Goal: Information Seeking & Learning: Learn about a topic

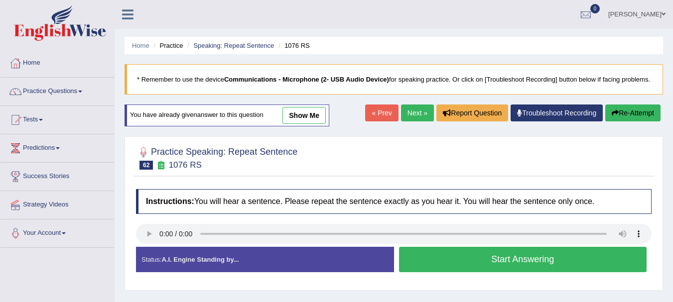
click at [643, 122] on button "Re-Attempt" at bounding box center [632, 113] width 55 height 17
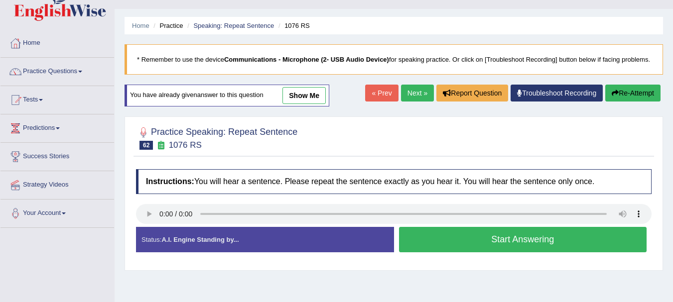
scroll to position [60, 0]
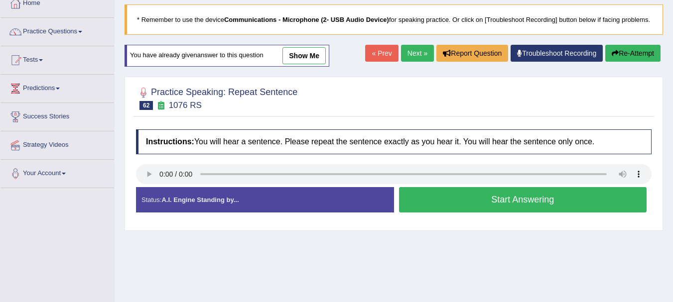
click at [509, 210] on button "Start Answering" at bounding box center [523, 199] width 248 height 25
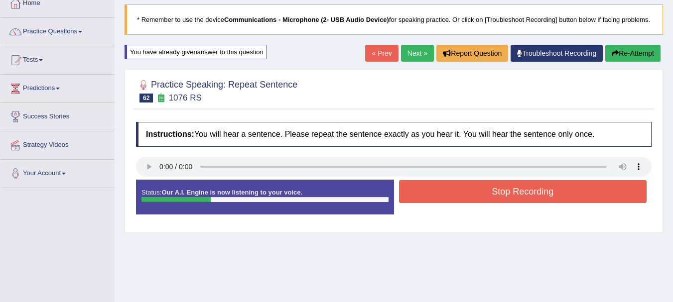
click at [509, 203] on button "Stop Recording" at bounding box center [523, 191] width 248 height 23
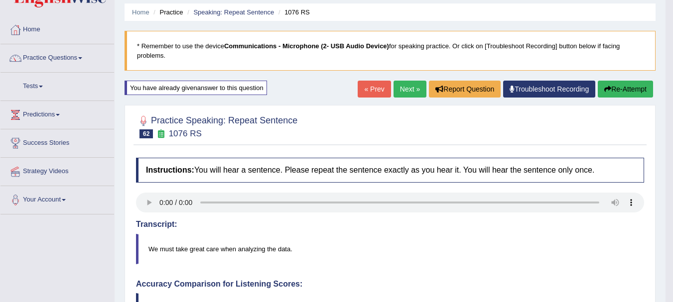
scroll to position [0, 0]
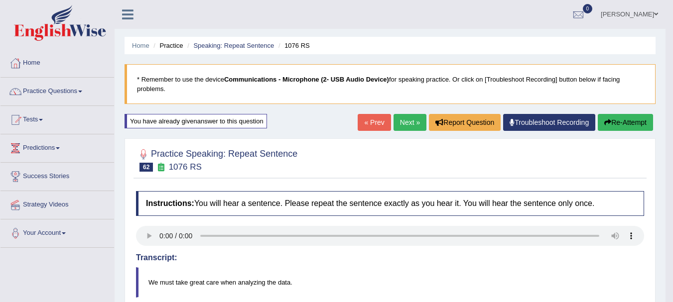
click at [400, 123] on link "Next »" at bounding box center [410, 122] width 33 height 17
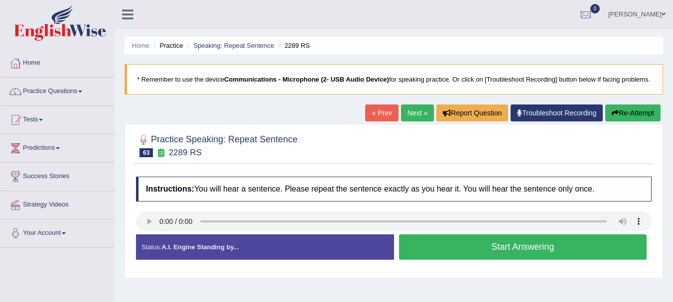
click at [439, 260] on button "Start Answering" at bounding box center [523, 247] width 248 height 25
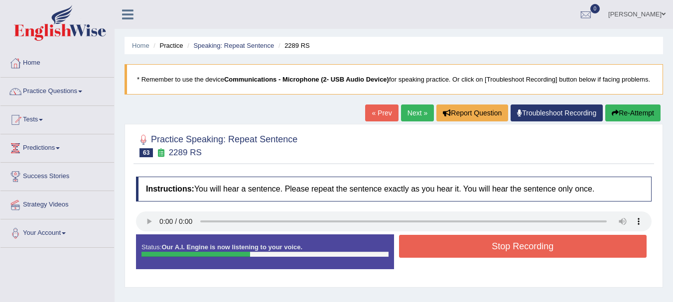
click at [447, 256] on button "Stop Recording" at bounding box center [523, 246] width 248 height 23
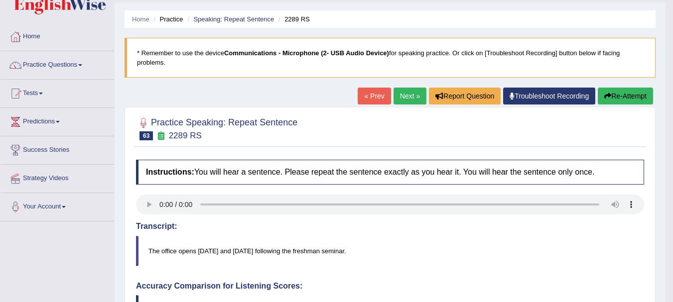
scroll to position [20, 0]
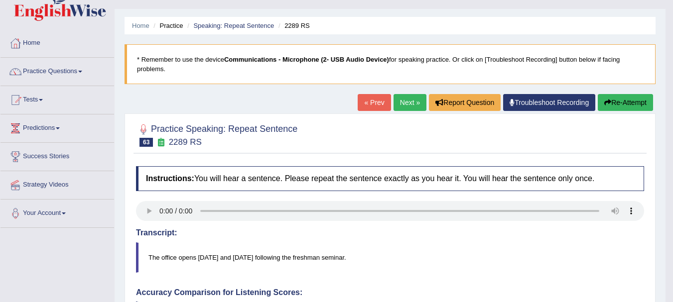
click at [628, 103] on button "Re-Attempt" at bounding box center [625, 102] width 55 height 17
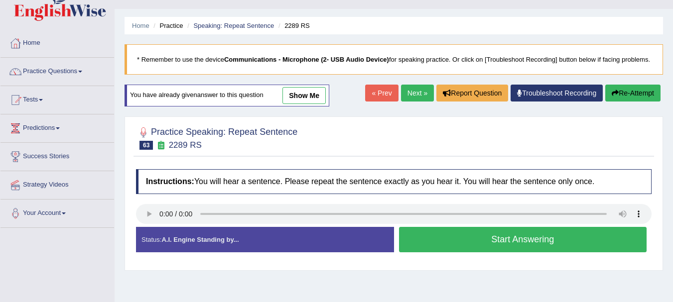
click at [412, 245] on button "Start Answering" at bounding box center [523, 239] width 248 height 25
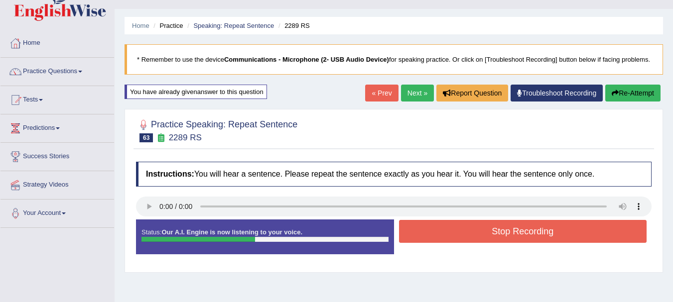
click at [412, 243] on button "Stop Recording" at bounding box center [523, 231] width 248 height 23
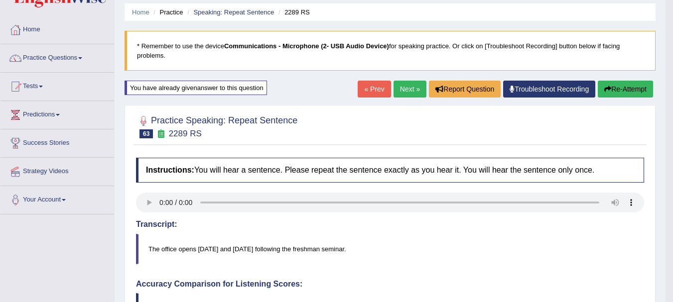
scroll to position [20, 0]
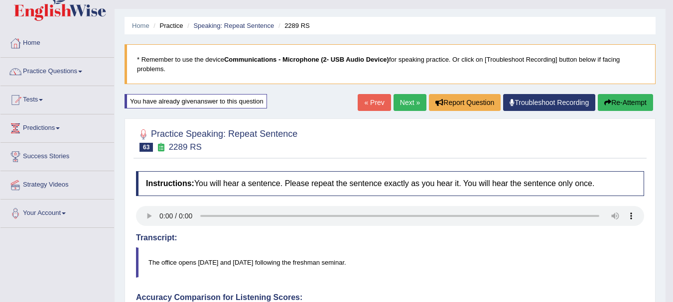
click at [402, 98] on link "Next »" at bounding box center [410, 102] width 33 height 17
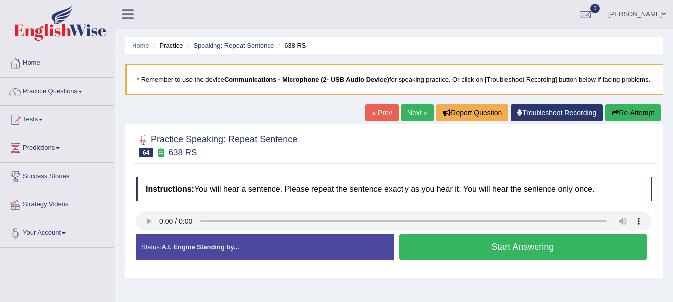
click at [417, 249] on button "Start Answering" at bounding box center [523, 247] width 248 height 25
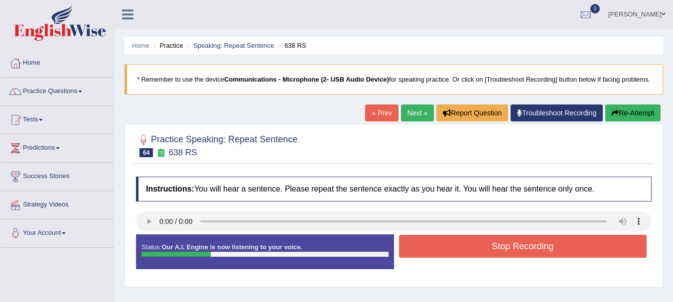
click at [447, 258] on button "Stop Recording" at bounding box center [523, 246] width 248 height 23
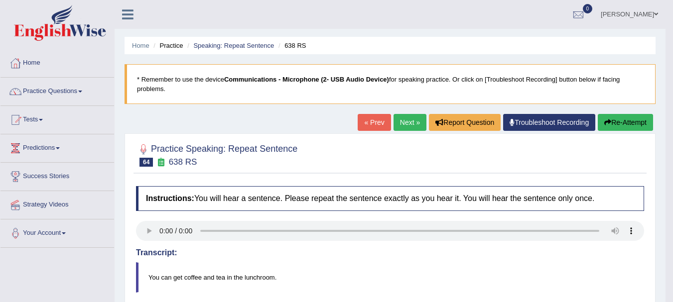
click at [609, 123] on button "Re-Attempt" at bounding box center [625, 122] width 55 height 17
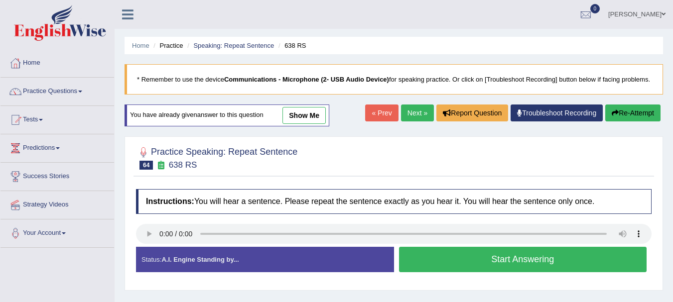
click at [496, 264] on button "Start Answering" at bounding box center [523, 259] width 248 height 25
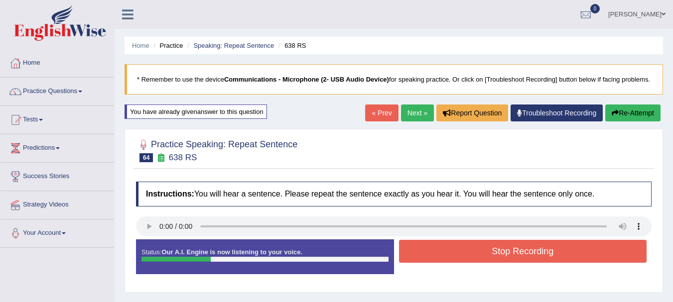
click at [407, 263] on button "Stop Recording" at bounding box center [523, 251] width 248 height 23
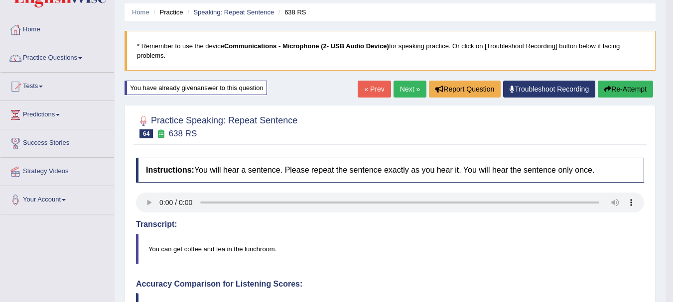
scroll to position [20, 0]
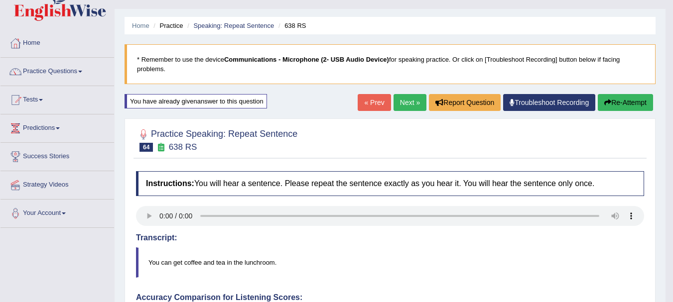
click at [412, 104] on link "Next »" at bounding box center [410, 102] width 33 height 17
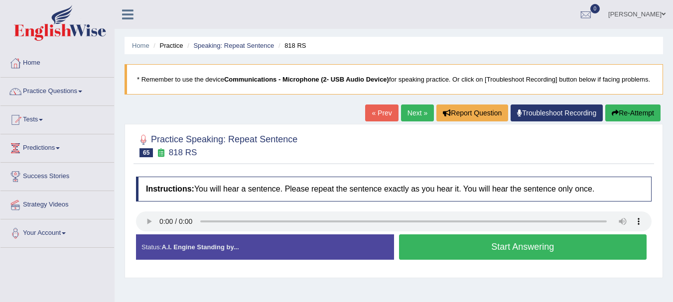
click at [542, 253] on button "Start Answering" at bounding box center [523, 247] width 248 height 25
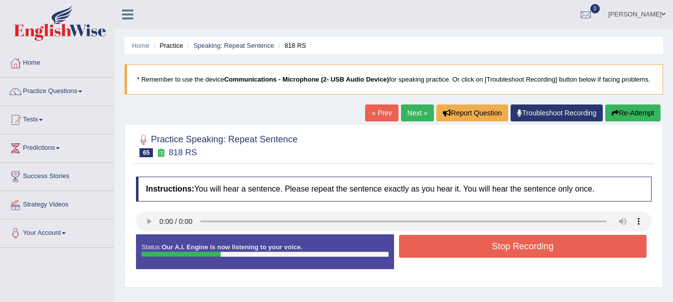
click at [411, 258] on button "Stop Recording" at bounding box center [523, 246] width 248 height 23
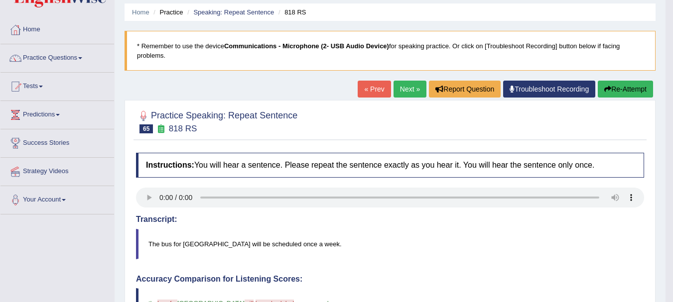
scroll to position [26, 0]
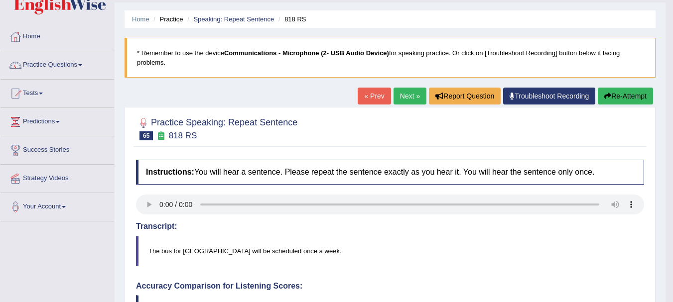
click at [606, 104] on button "Re-Attempt" at bounding box center [625, 96] width 55 height 17
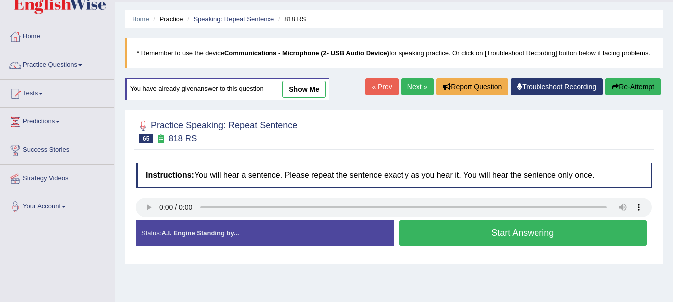
click at [533, 245] on button "Start Answering" at bounding box center [523, 233] width 248 height 25
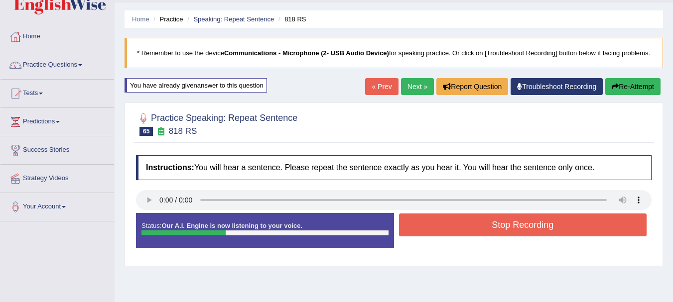
click at [449, 235] on button "Stop Recording" at bounding box center [523, 225] width 248 height 23
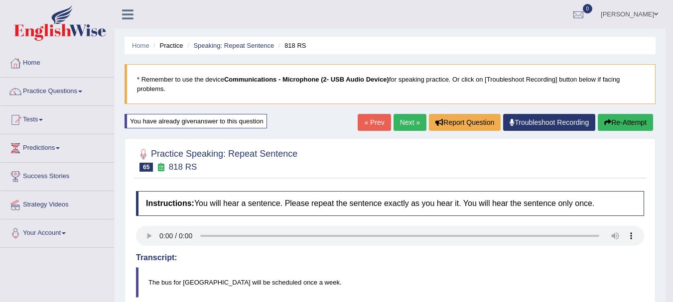
click at [406, 123] on link "Next »" at bounding box center [410, 122] width 33 height 17
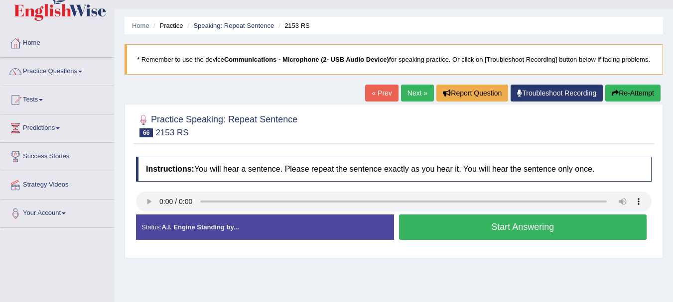
scroll to position [66, 0]
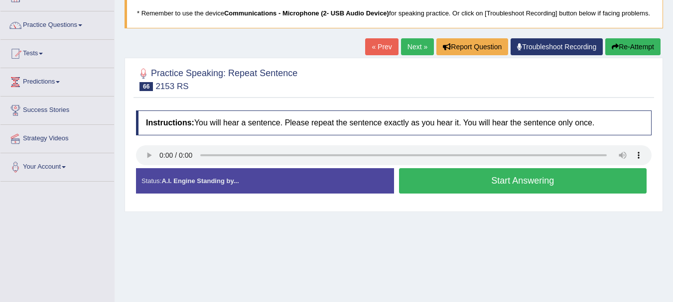
click at [436, 193] on button "Start Answering" at bounding box center [523, 180] width 248 height 25
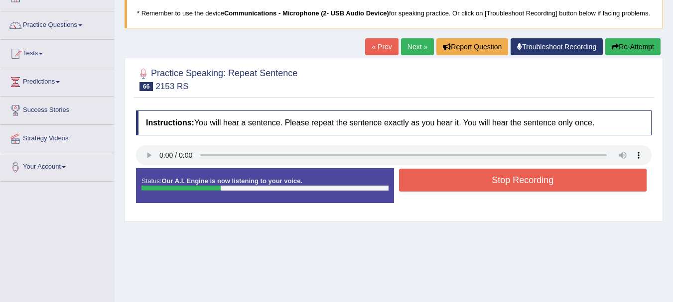
click at [464, 192] on button "Stop Recording" at bounding box center [523, 180] width 248 height 23
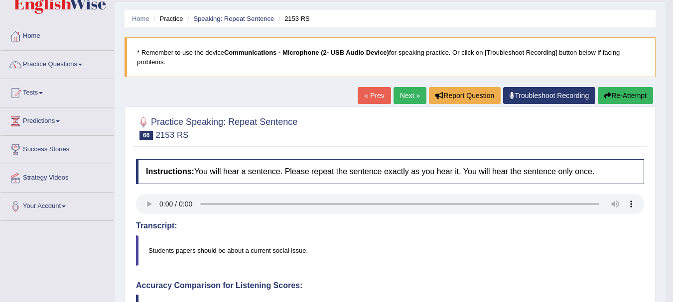
scroll to position [0, 0]
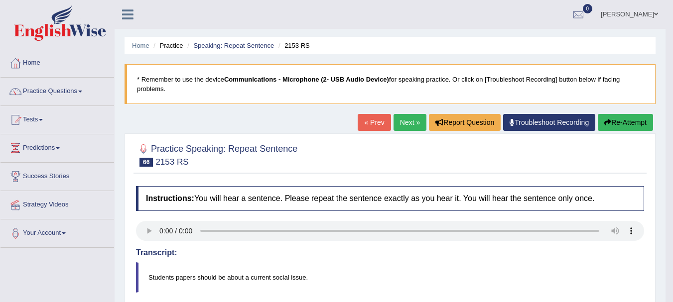
click at [613, 127] on button "Re-Attempt" at bounding box center [625, 122] width 55 height 17
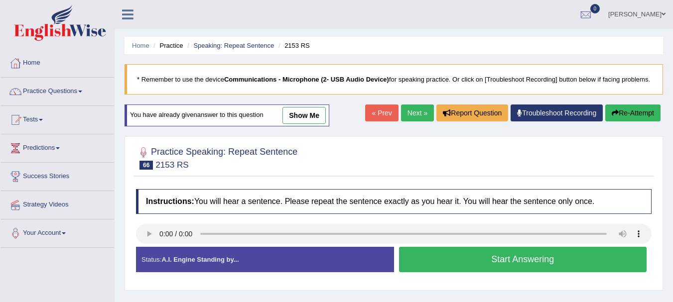
click at [407, 273] on button "Start Answering" at bounding box center [523, 259] width 248 height 25
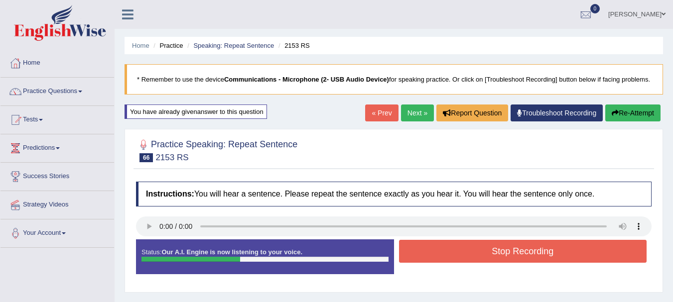
click at [410, 253] on button "Stop Recording" at bounding box center [523, 251] width 248 height 23
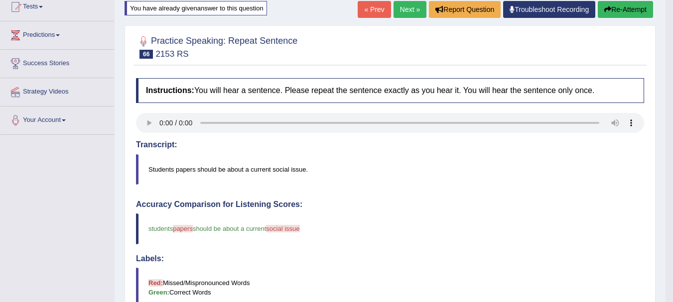
scroll to position [159, 0]
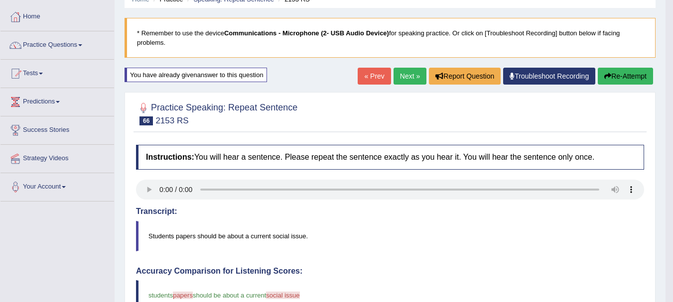
scroll to position [0, 0]
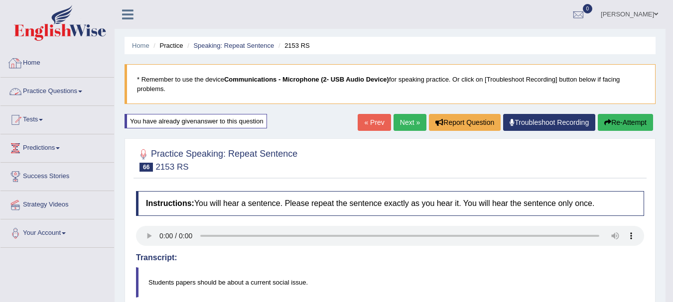
click at [58, 98] on link "Practice Questions" at bounding box center [57, 90] width 114 height 25
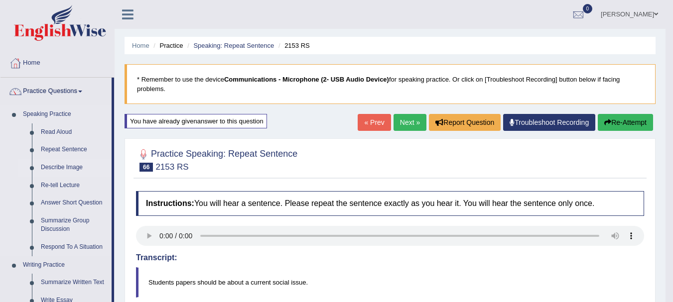
click at [64, 167] on link "Describe Image" at bounding box center [73, 168] width 75 height 18
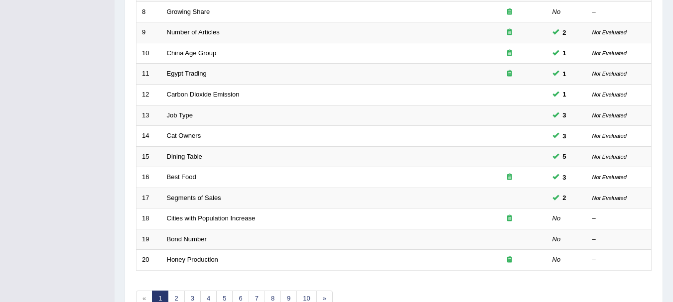
scroll to position [357, 0]
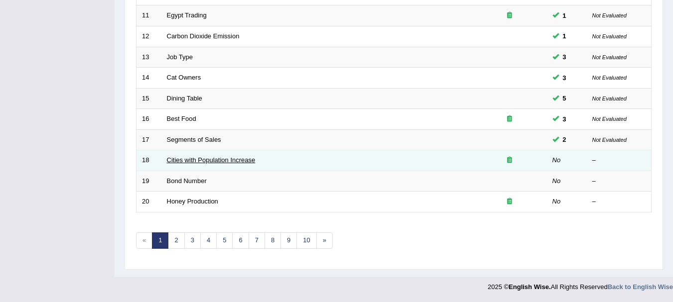
click at [248, 161] on link "Cities with Population Increase" at bounding box center [211, 159] width 89 height 7
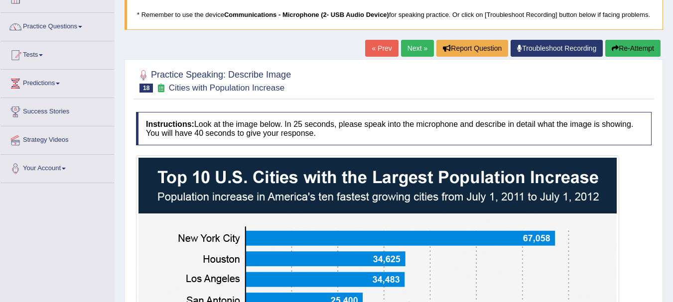
scroll to position [5, 0]
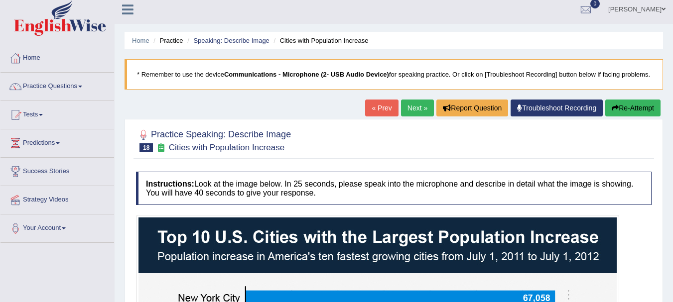
click at [420, 112] on link "Next »" at bounding box center [417, 108] width 33 height 17
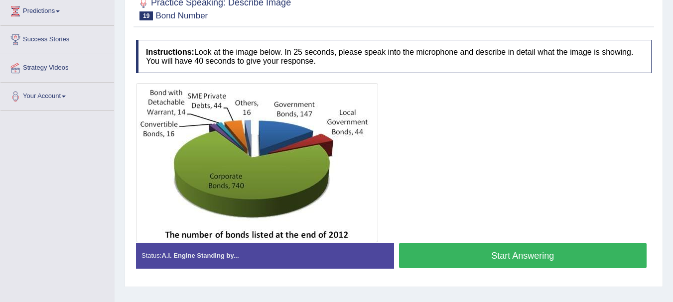
scroll to position [146, 0]
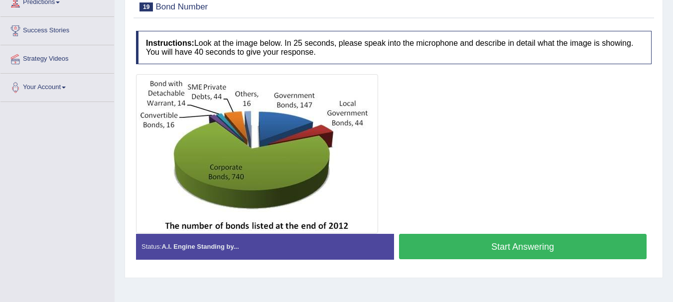
click at [557, 255] on button "Start Answering" at bounding box center [523, 246] width 248 height 25
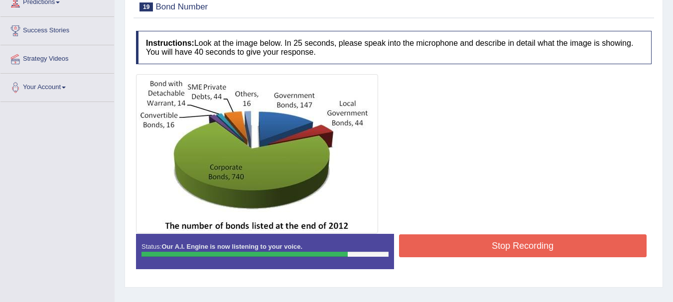
click at [427, 258] on button "Stop Recording" at bounding box center [523, 246] width 248 height 23
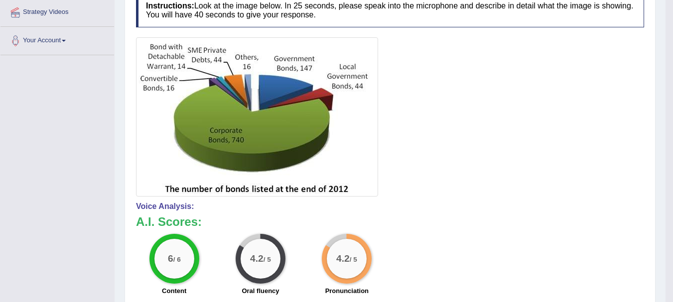
scroll to position [106, 0]
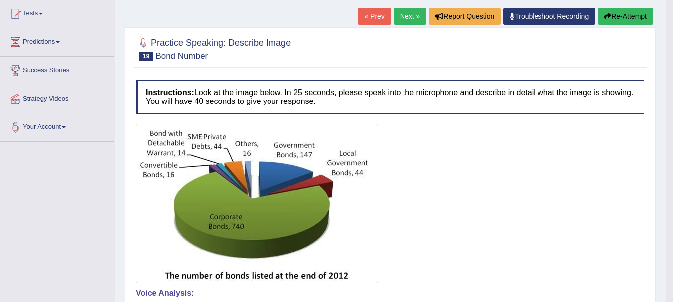
click at [638, 21] on button "Re-Attempt" at bounding box center [625, 16] width 55 height 17
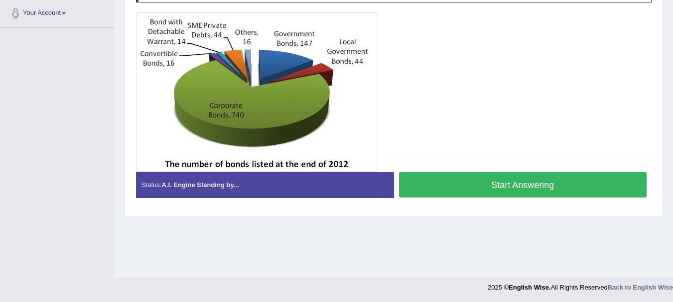
scroll to position [200, 0]
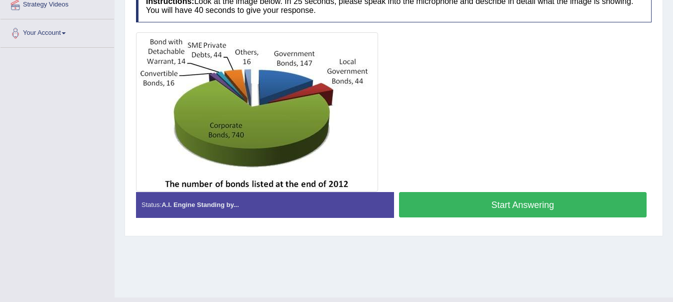
click at [522, 209] on button "Start Answering" at bounding box center [523, 204] width 248 height 25
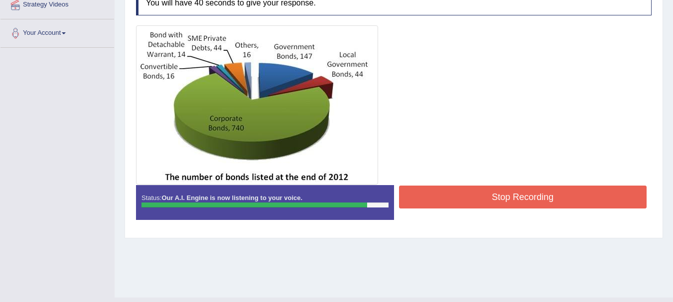
click at [495, 203] on button "Stop Recording" at bounding box center [523, 197] width 248 height 23
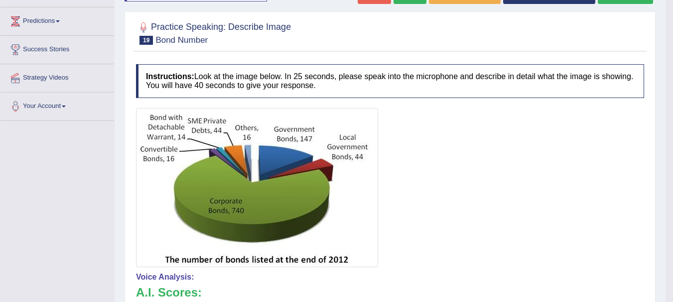
scroll to position [107, 0]
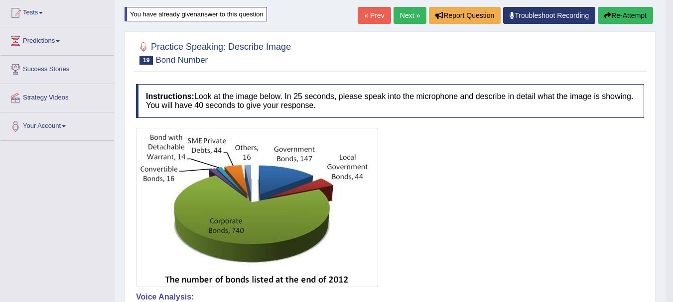
click at [632, 14] on button "Re-Attempt" at bounding box center [625, 15] width 55 height 17
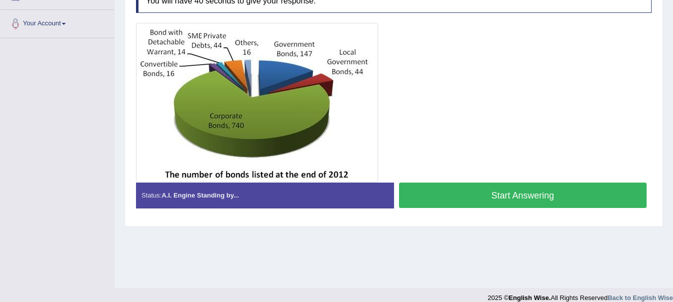
scroll to position [216, 0]
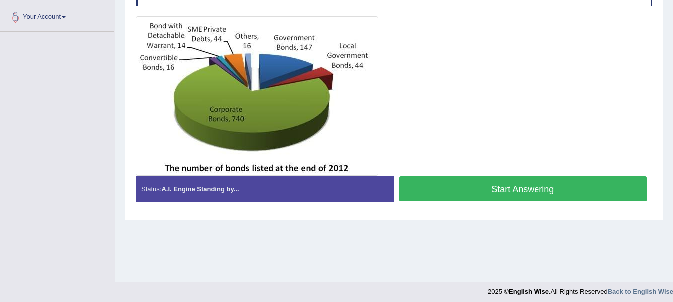
click at [453, 202] on button "Start Answering" at bounding box center [523, 188] width 248 height 25
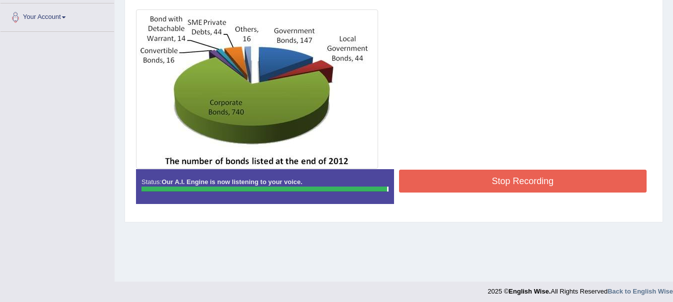
click at [450, 183] on button "Stop Recording" at bounding box center [523, 181] width 248 height 23
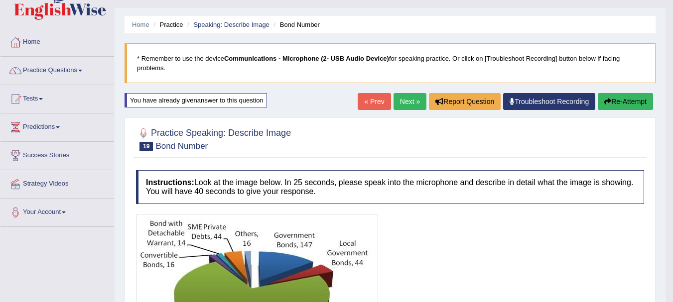
scroll to position [0, 0]
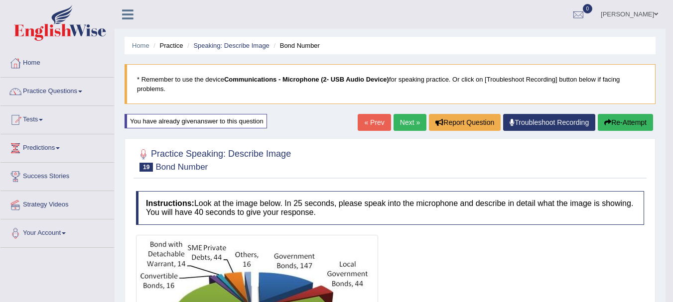
click at [413, 128] on link "Next »" at bounding box center [410, 122] width 33 height 17
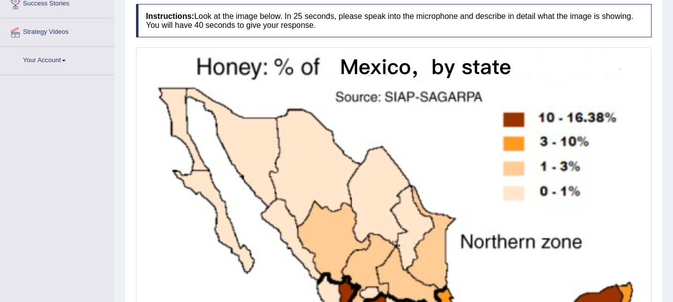
scroll to position [86, 0]
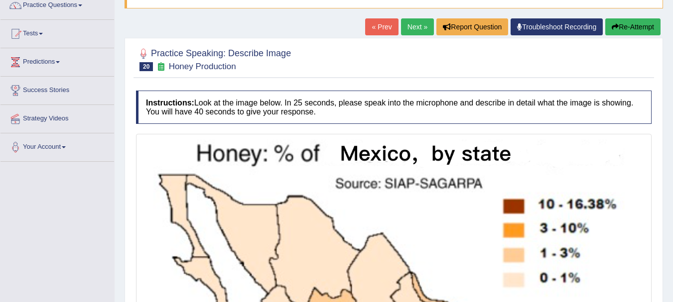
click at [424, 35] on link "Next »" at bounding box center [417, 26] width 33 height 17
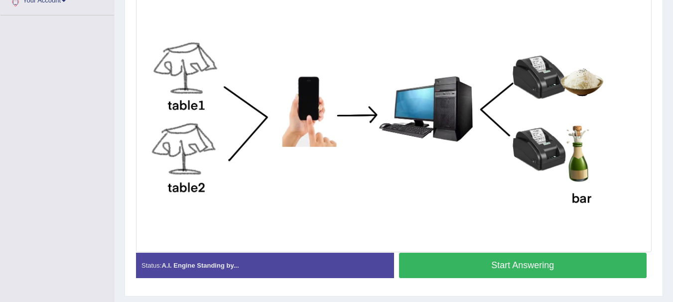
scroll to position [259, 0]
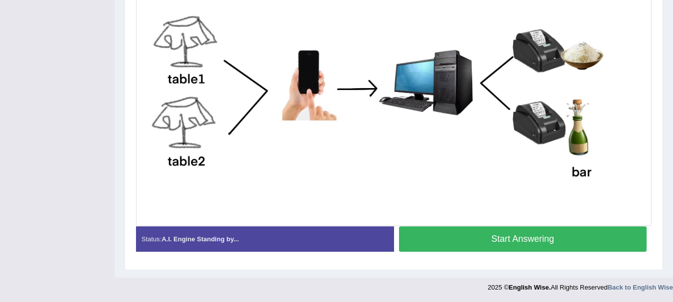
click at [572, 252] on button "Start Answering" at bounding box center [523, 239] width 248 height 25
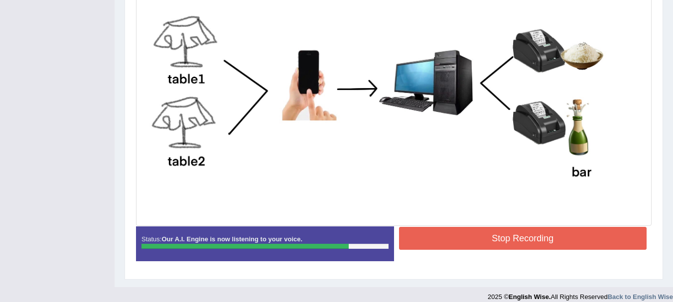
click at [431, 245] on button "Stop Recording" at bounding box center [523, 238] width 248 height 23
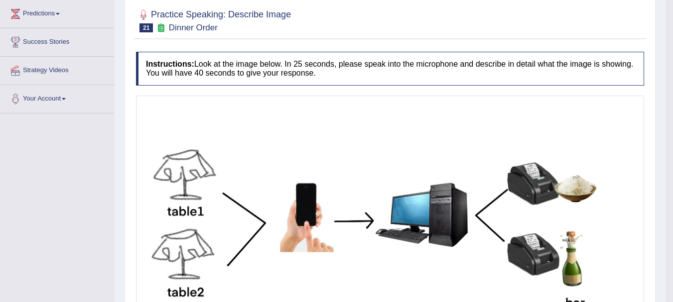
scroll to position [108, 0]
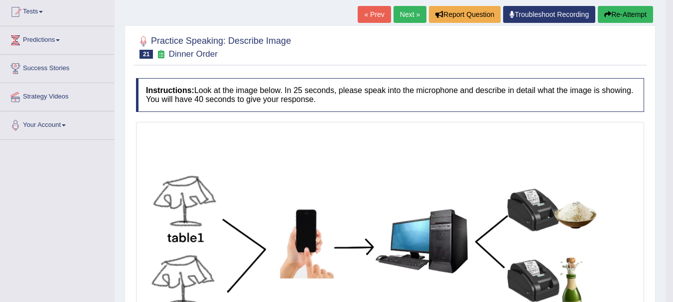
click at [630, 14] on button "Re-Attempt" at bounding box center [625, 14] width 55 height 17
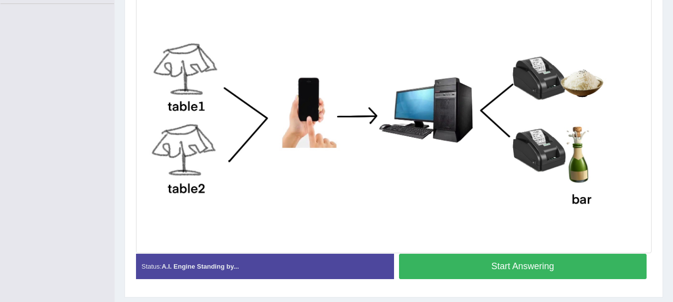
scroll to position [251, 0]
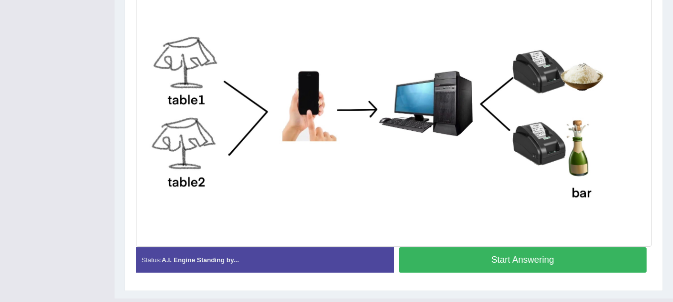
click at [514, 263] on button "Start Answering" at bounding box center [523, 260] width 248 height 25
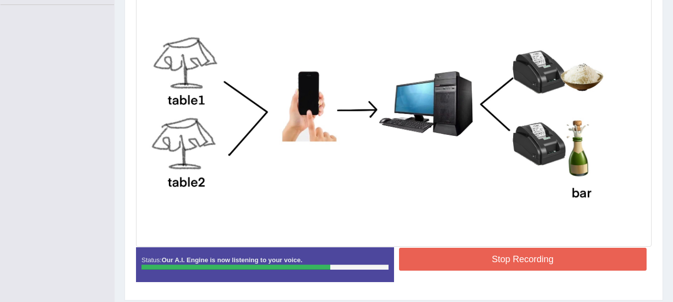
click at [574, 271] on button "Stop Recording" at bounding box center [523, 259] width 248 height 23
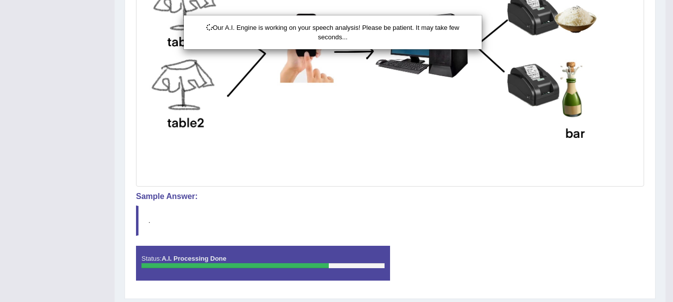
scroll to position [339, 0]
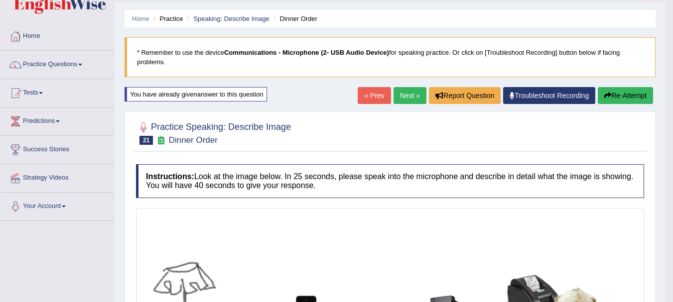
scroll to position [0, 0]
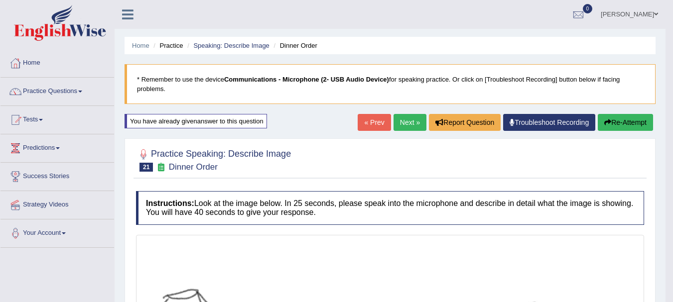
click at [404, 131] on link "Next »" at bounding box center [410, 122] width 33 height 17
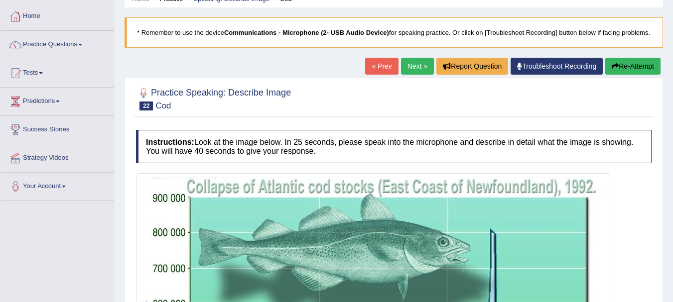
scroll to position [33, 0]
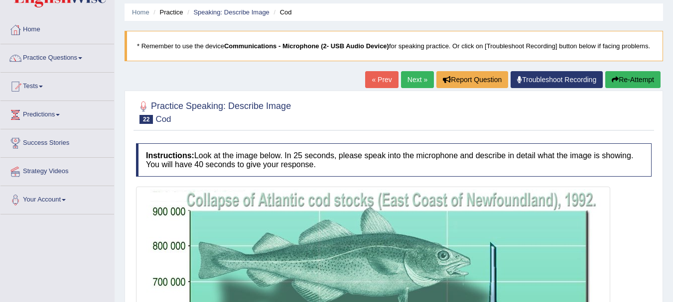
click at [413, 83] on link "Next »" at bounding box center [417, 79] width 33 height 17
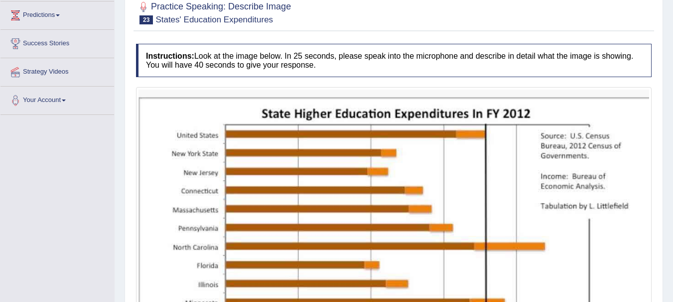
scroll to position [66, 0]
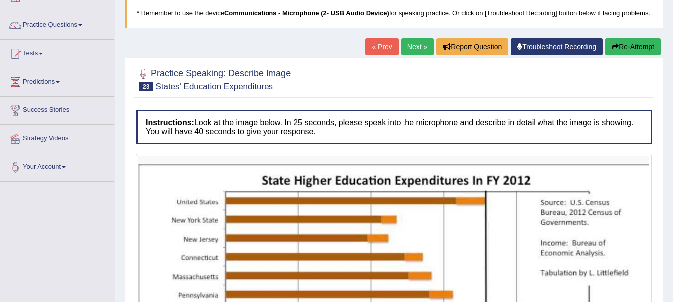
click at [409, 55] on link "Next »" at bounding box center [417, 46] width 33 height 17
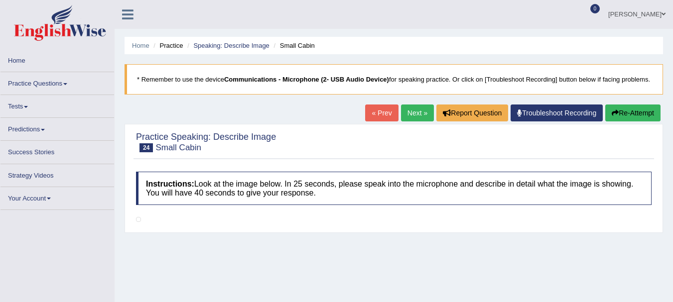
click at [405, 122] on link "Next »" at bounding box center [417, 113] width 33 height 17
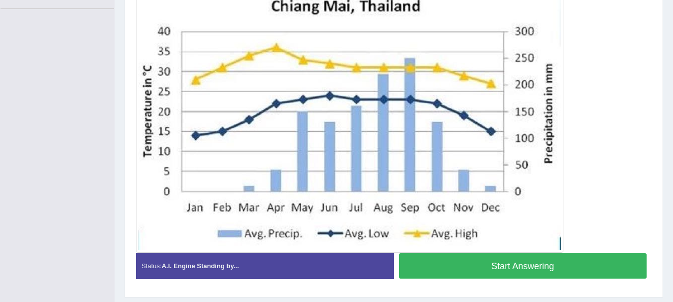
scroll to position [219, 0]
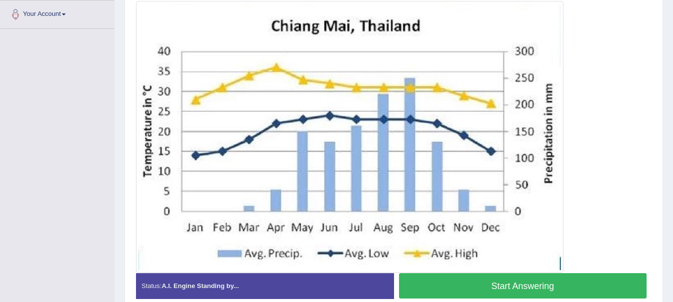
click at [497, 298] on button "Start Answering" at bounding box center [523, 286] width 248 height 25
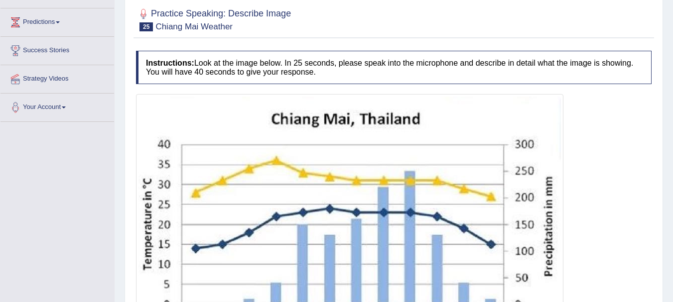
scroll to position [66, 0]
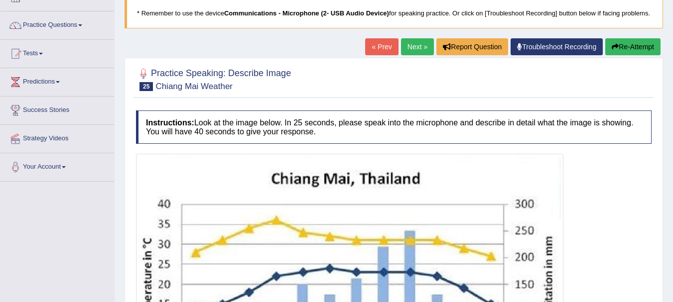
click at [652, 51] on button "Re-Attempt" at bounding box center [632, 46] width 55 height 17
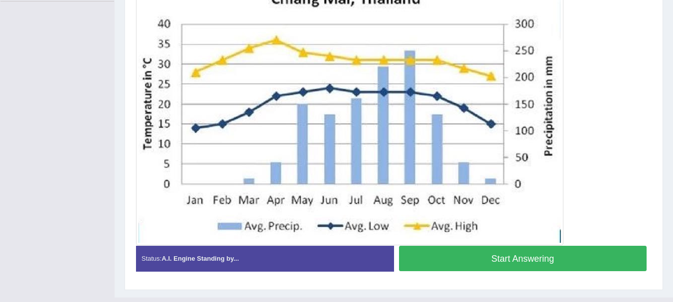
scroll to position [237, 0]
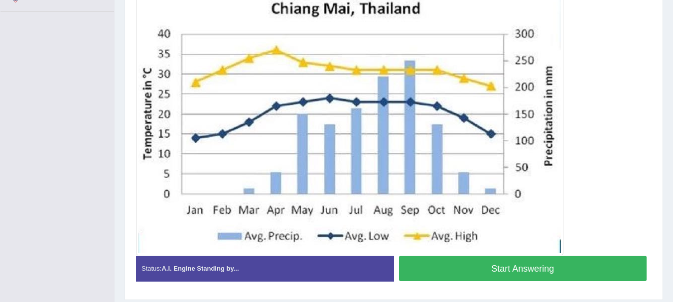
click at [492, 281] on button "Start Answering" at bounding box center [523, 268] width 248 height 25
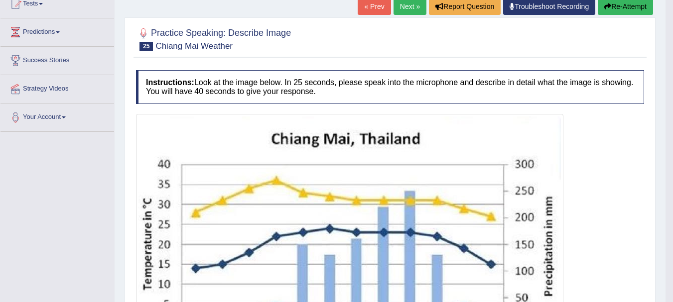
scroll to position [110, 0]
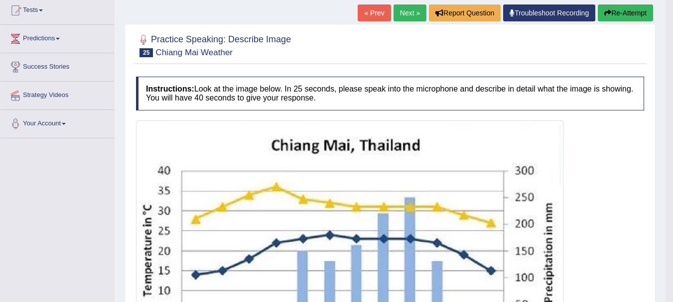
click at [649, 13] on button "Re-Attempt" at bounding box center [625, 12] width 55 height 17
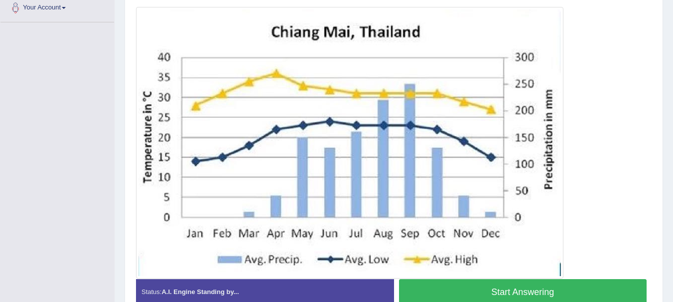
scroll to position [252, 0]
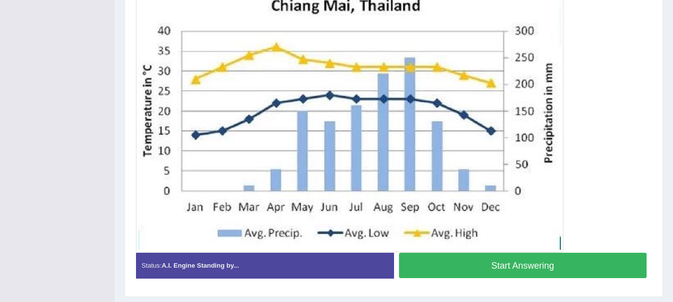
click at [504, 279] on button "Start Answering" at bounding box center [523, 265] width 248 height 25
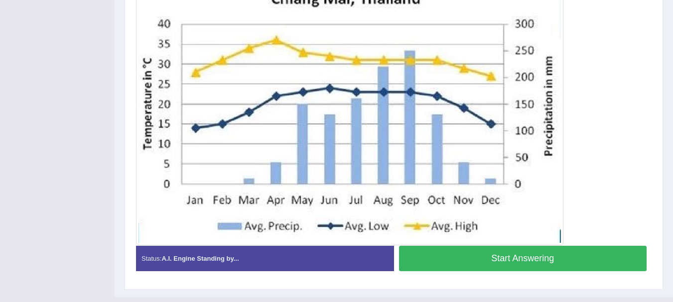
scroll to position [245, 0]
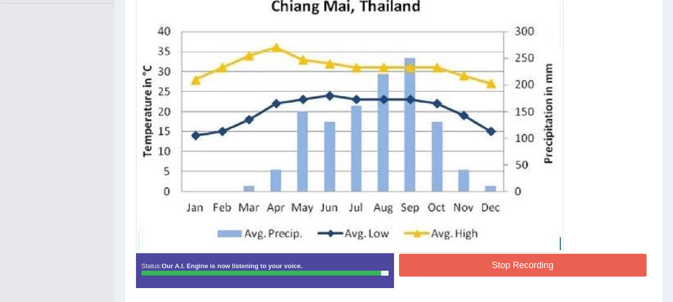
click at [470, 277] on button "Stop Recording" at bounding box center [523, 265] width 248 height 23
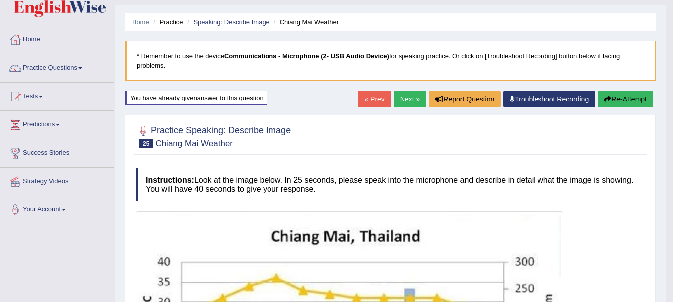
scroll to position [0, 0]
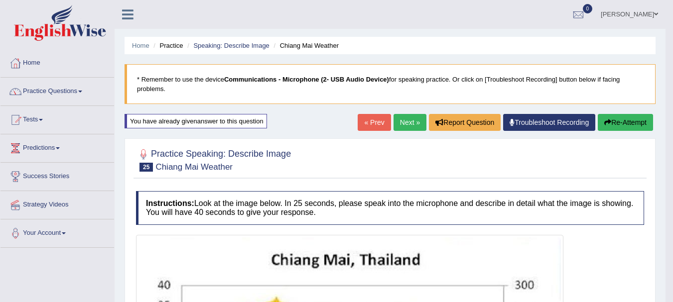
click at [57, 95] on link "Practice Questions" at bounding box center [57, 90] width 114 height 25
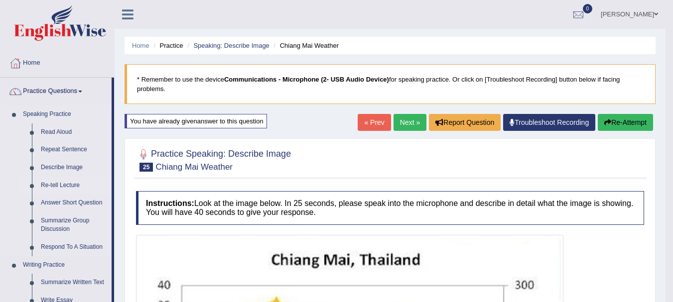
click at [59, 185] on link "Re-tell Lecture" at bounding box center [73, 186] width 75 height 18
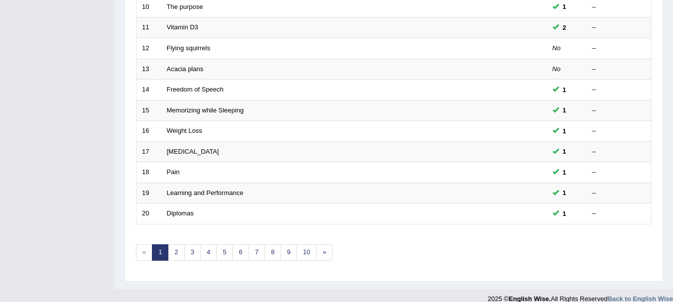
scroll to position [357, 0]
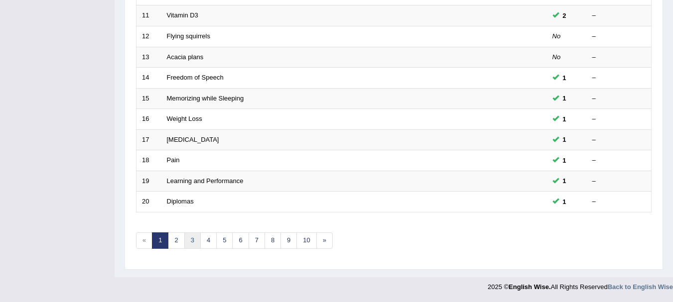
click at [195, 246] on link "3" at bounding box center [192, 241] width 16 height 16
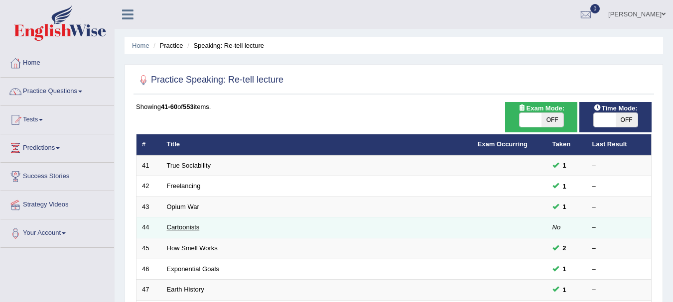
click at [188, 231] on link "Cartoonists" at bounding box center [183, 227] width 33 height 7
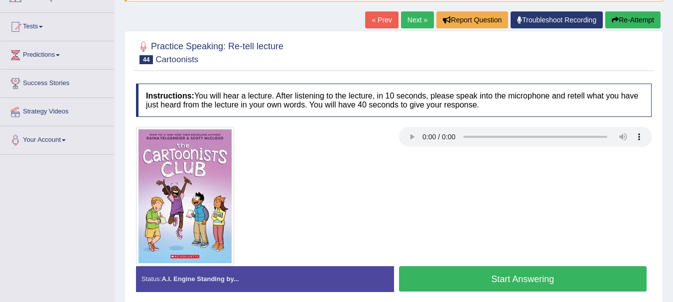
scroll to position [126, 0]
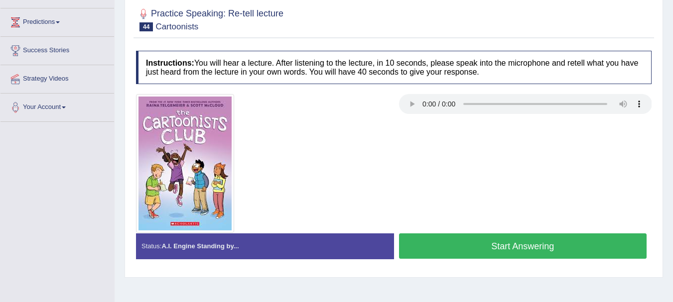
click at [520, 255] on button "Start Answering" at bounding box center [523, 246] width 248 height 25
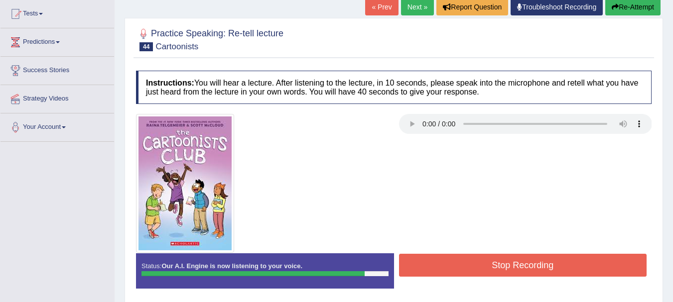
scroll to position [80, 0]
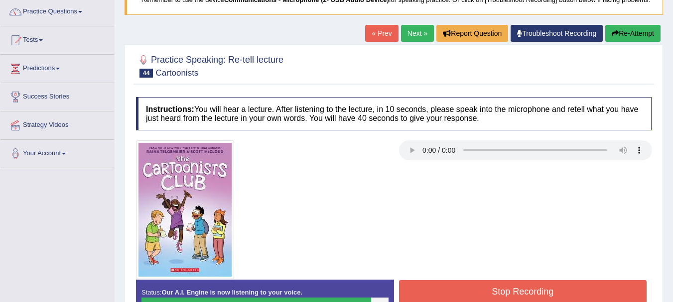
click at [645, 37] on button "Re-Attempt" at bounding box center [632, 33] width 55 height 17
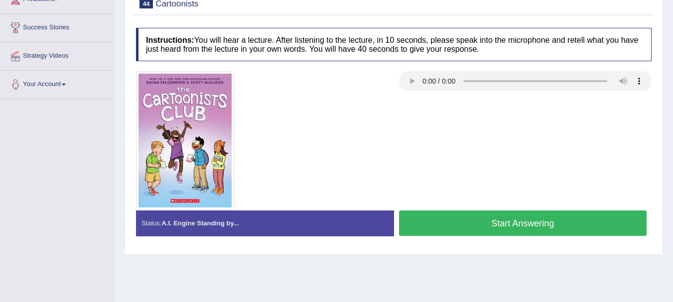
scroll to position [162, 0]
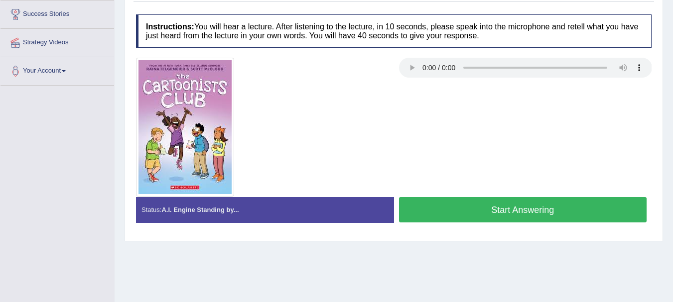
click at [496, 219] on button "Start Answering" at bounding box center [523, 209] width 248 height 25
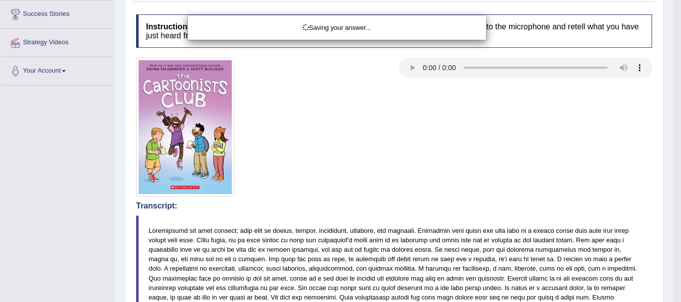
click at [673, 293] on div "Saving your answer..." at bounding box center [340, 151] width 681 height 302
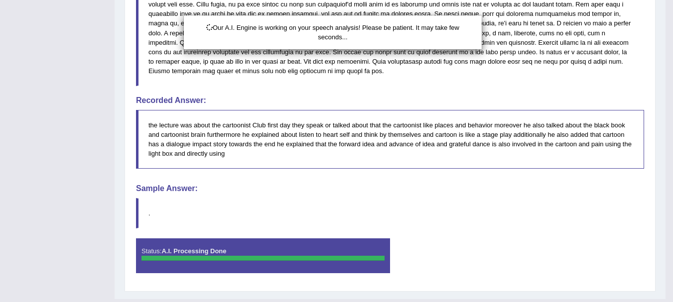
scroll to position [428, 0]
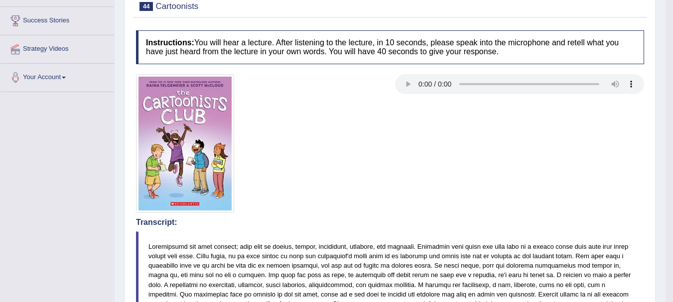
scroll to position [89, 0]
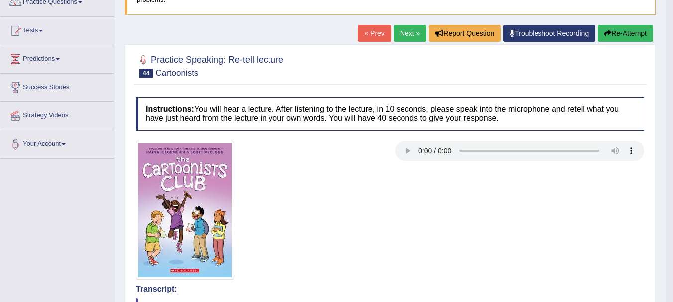
click at [403, 35] on link "Next »" at bounding box center [410, 33] width 33 height 17
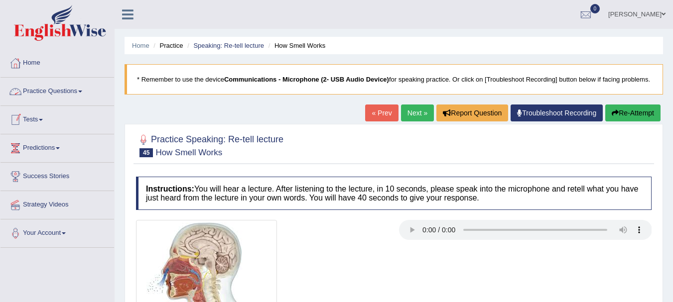
click at [65, 89] on link "Practice Questions" at bounding box center [57, 90] width 114 height 25
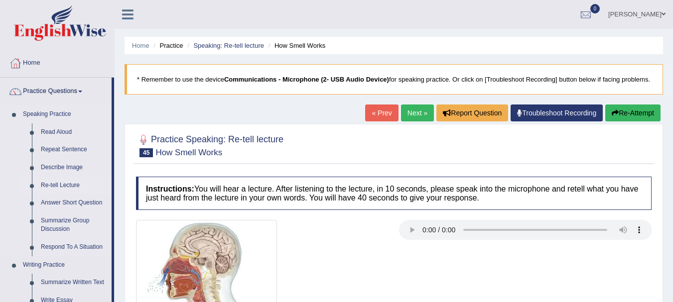
click at [60, 185] on link "Re-tell Lecture" at bounding box center [73, 186] width 75 height 18
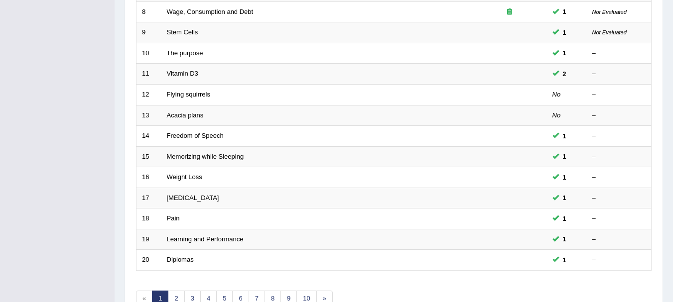
scroll to position [357, 0]
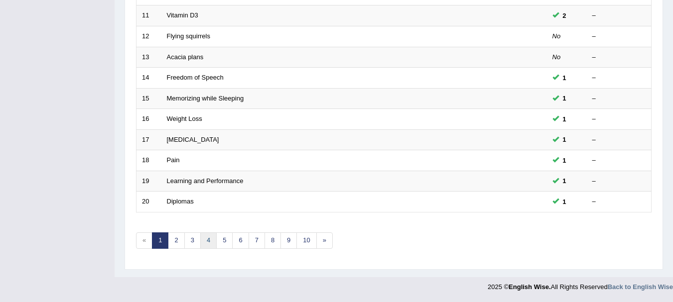
click at [207, 240] on link "4" at bounding box center [208, 241] width 16 height 16
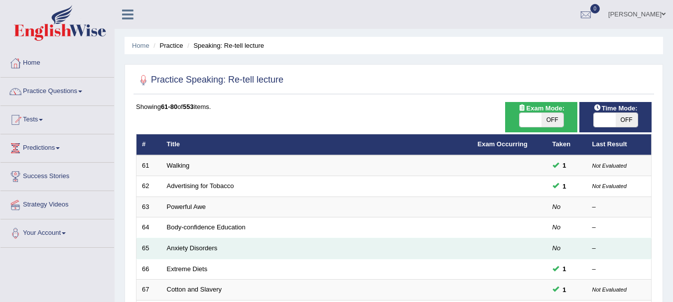
click at [221, 249] on td "Anxiety Disorders" at bounding box center [316, 249] width 311 height 21
click at [210, 250] on link "Anxiety Disorders" at bounding box center [192, 248] width 51 height 7
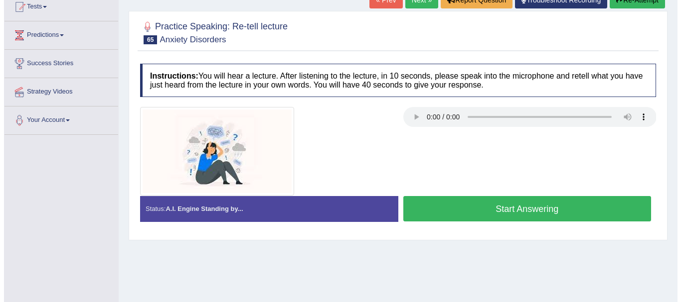
scroll to position [139, 0]
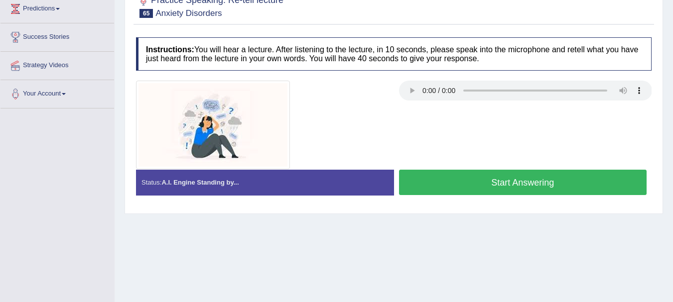
click at [442, 195] on button "Start Answering" at bounding box center [523, 182] width 248 height 25
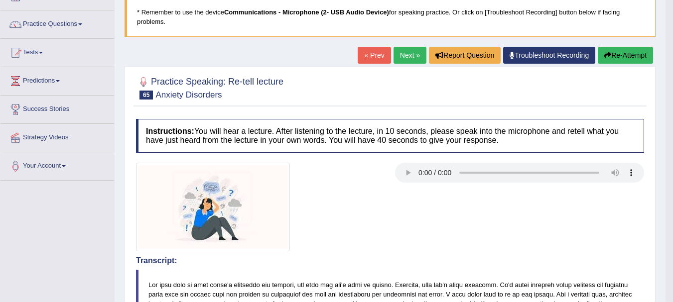
scroll to position [0, 0]
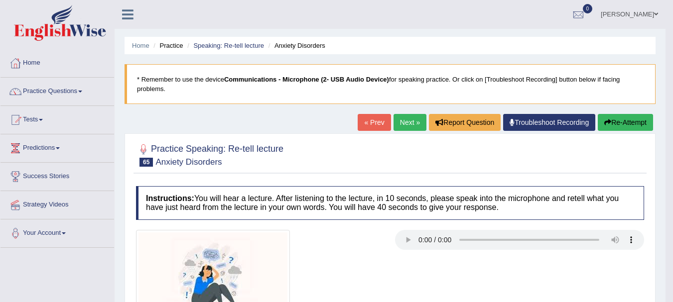
click at [632, 115] on button "Re-Attempt" at bounding box center [625, 122] width 55 height 17
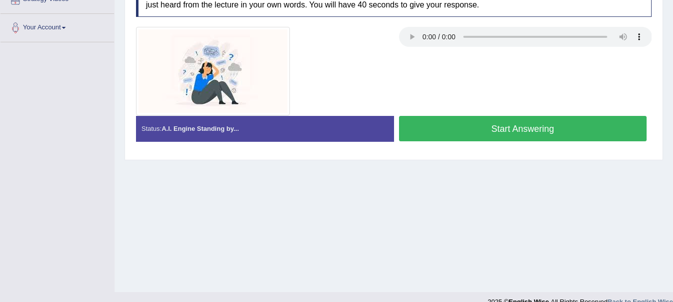
scroll to position [221, 0]
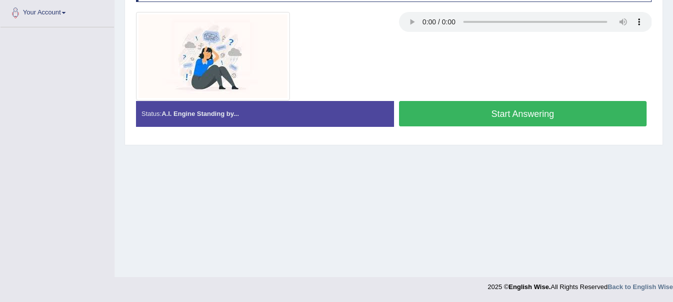
click at [440, 124] on button "Start Answering" at bounding box center [523, 113] width 248 height 25
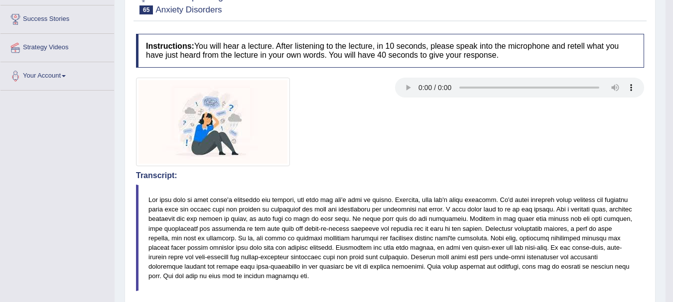
scroll to position [0, 0]
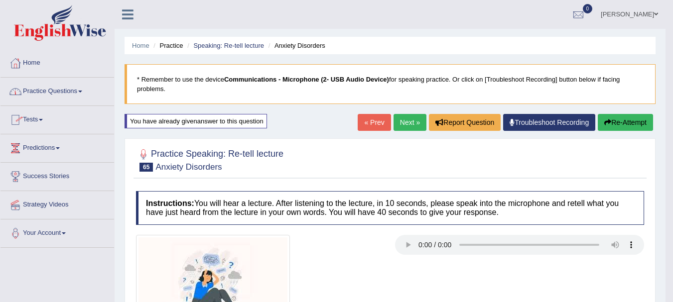
click at [24, 93] on link "Practice Questions" at bounding box center [57, 90] width 114 height 25
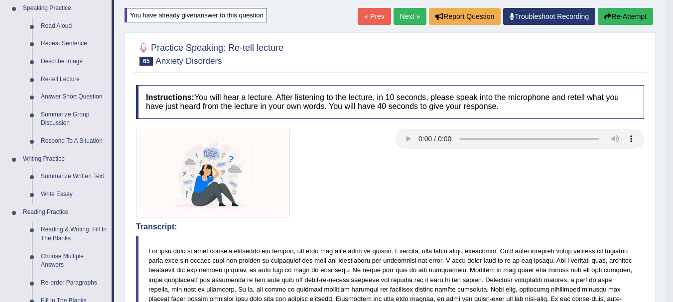
scroll to position [146, 0]
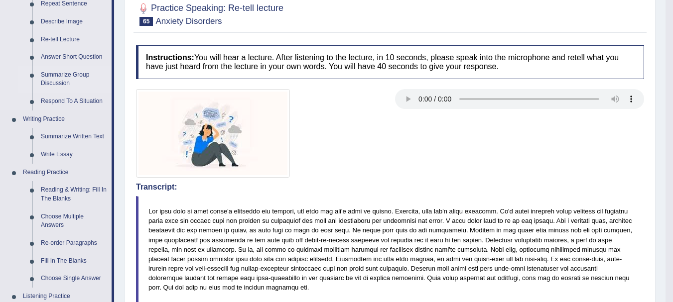
click at [66, 79] on link "Summarize Group Discussion" at bounding box center [73, 79] width 75 height 26
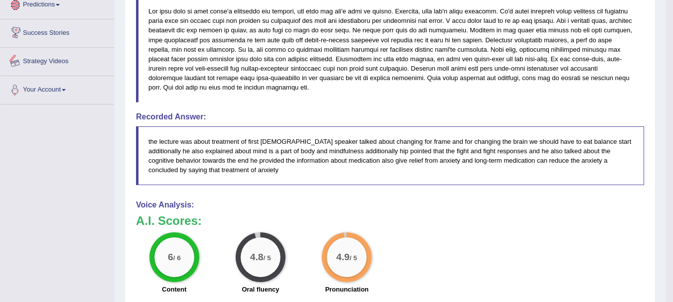
scroll to position [527, 0]
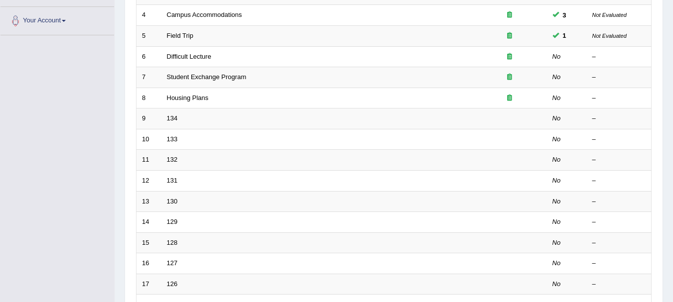
scroll to position [233, 0]
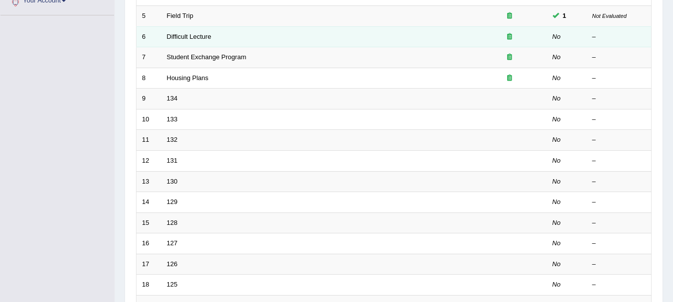
click at [205, 41] on td "Difficult Lecture" at bounding box center [316, 36] width 311 height 21
click at [208, 36] on link "Difficult Lecture" at bounding box center [189, 36] width 44 height 7
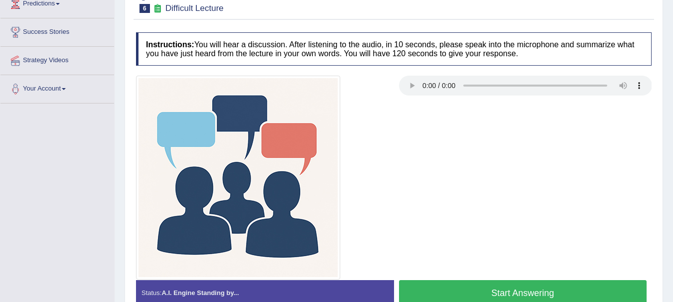
scroll to position [105, 0]
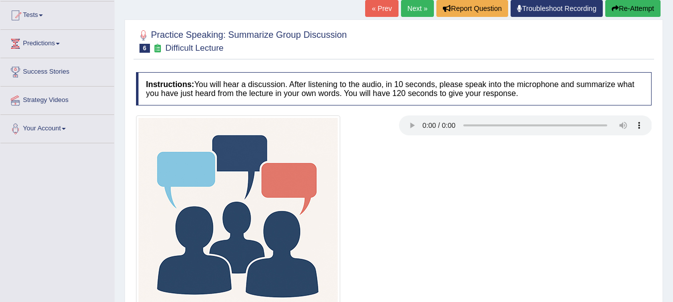
click at [646, 17] on button "Re-Attempt" at bounding box center [632, 8] width 55 height 17
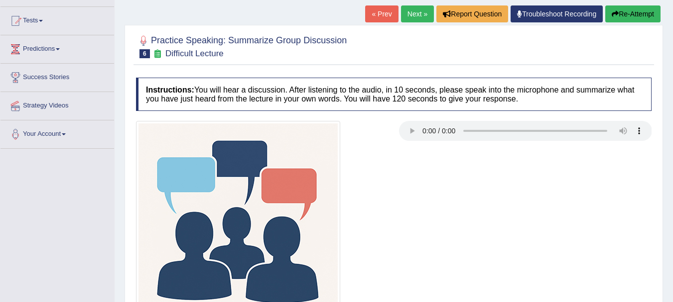
scroll to position [112, 0]
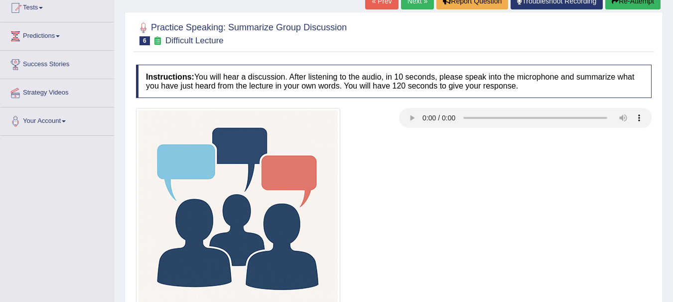
click at [634, 9] on button "Re-Attempt" at bounding box center [632, 1] width 55 height 17
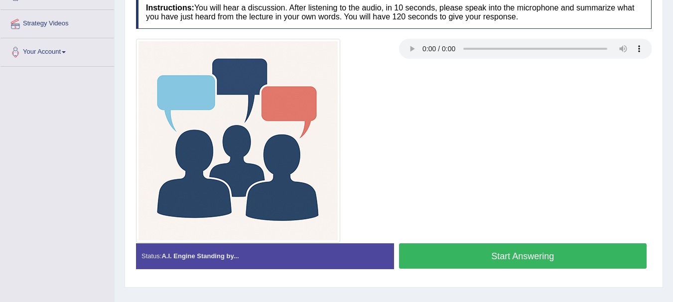
scroll to position [221, 0]
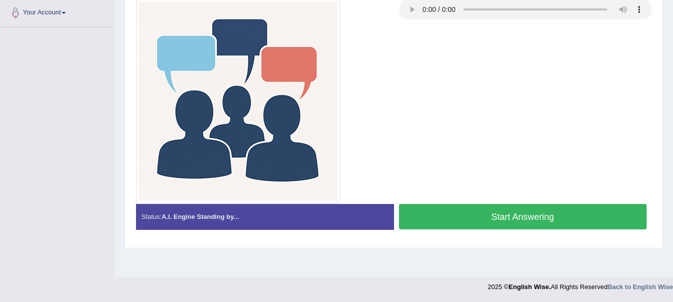
click at [520, 222] on button "Start Answering" at bounding box center [523, 216] width 248 height 25
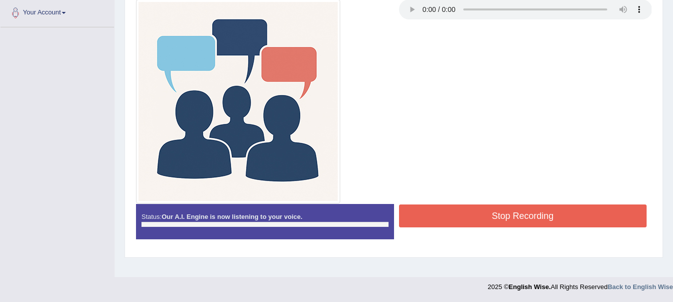
click at [520, 223] on button "Stop Recording" at bounding box center [523, 216] width 248 height 23
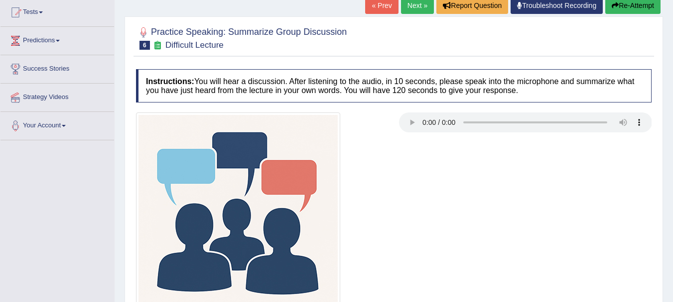
scroll to position [68, 0]
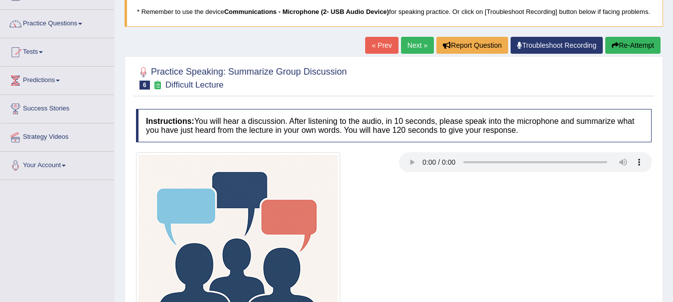
click at [621, 54] on button "Re-Attempt" at bounding box center [632, 45] width 55 height 17
click at [629, 52] on button "Re-Attempt" at bounding box center [632, 45] width 55 height 17
click at [668, 126] on div "Home Practice Speaking: Summarize Group Discussion Difficult Lecture * Remember…" at bounding box center [394, 181] width 558 height 498
